Goal: Task Accomplishment & Management: Manage account settings

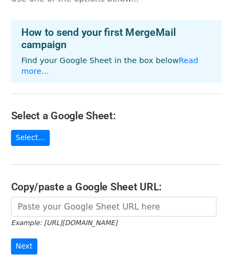
scroll to position [53, 0]
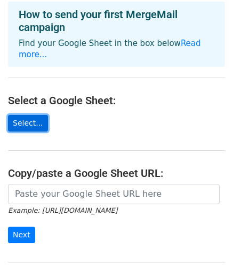
click at [26, 115] on link "Select..." at bounding box center [28, 123] width 40 height 17
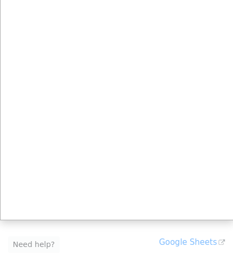
scroll to position [0, 0]
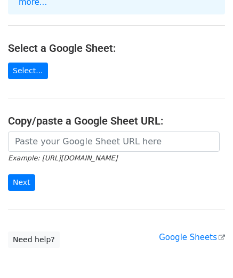
scroll to position [107, 0]
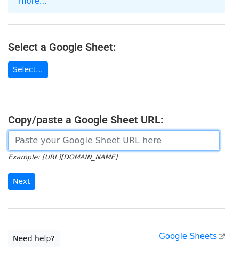
click at [33, 131] on input "url" at bounding box center [114, 140] width 212 height 20
paste input "https://docs.google.com/spreadsheets/d/1xGp4nzm2tCziRt4ex6rtgXUZgyhYN52R/edit?u…"
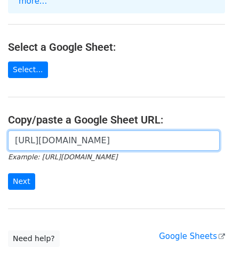
scroll to position [0, 387]
type input "https://docs.google.com/spreadsheets/d/1xGp4nzm2tCziRt4ex6rtgXUZgyhYN52R/edit?u…"
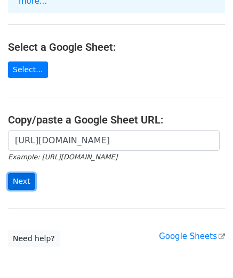
click at [24, 173] on input "Next" at bounding box center [21, 181] width 27 height 17
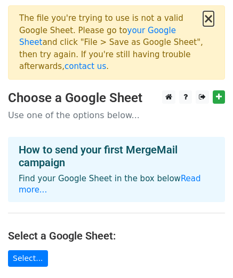
click at [210, 18] on button "×" at bounding box center [209, 18] width 11 height 13
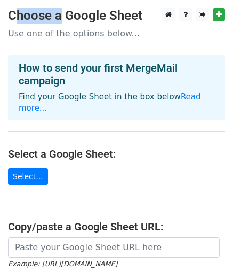
click at [210, 18] on div at bounding box center [192, 14] width 67 height 13
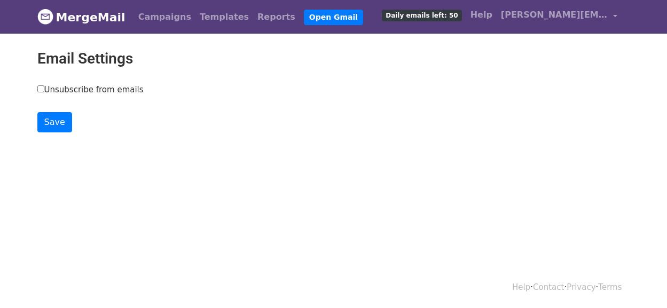
click at [42, 88] on input "Unsubscribe from emails" at bounding box center [40, 88] width 7 height 7
checkbox input "true"
click at [60, 122] on input "Save" at bounding box center [54, 122] width 35 height 20
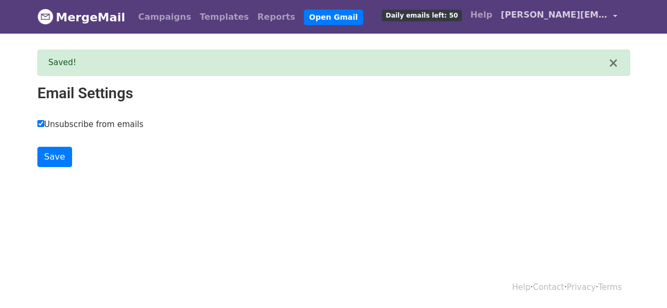
click at [615, 13] on link "[PERSON_NAME][EMAIL_ADDRESS][PERSON_NAME][DOMAIN_NAME]" at bounding box center [559, 16] width 125 height 25
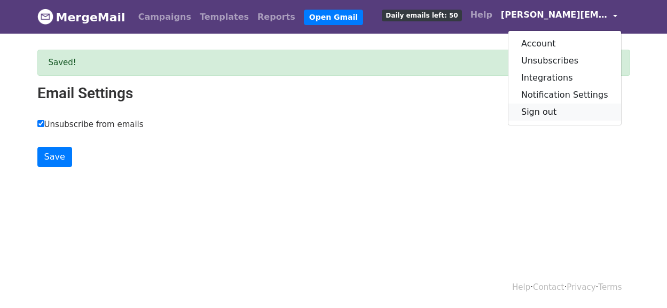
click at [554, 107] on link "Sign out" at bounding box center [565, 112] width 113 height 17
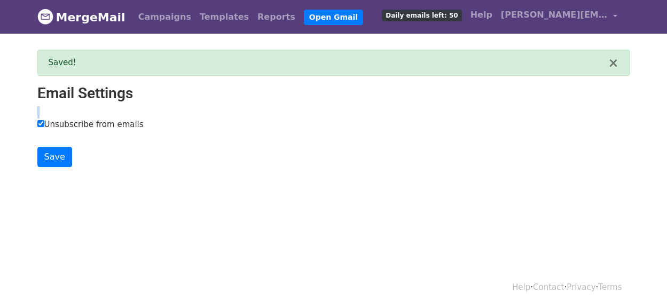
click at [554, 107] on main "× Saved! Email Settings Unsubscribe from emails Save" at bounding box center [333, 109] width 609 height 118
